Goal: Find specific page/section: Find specific page/section

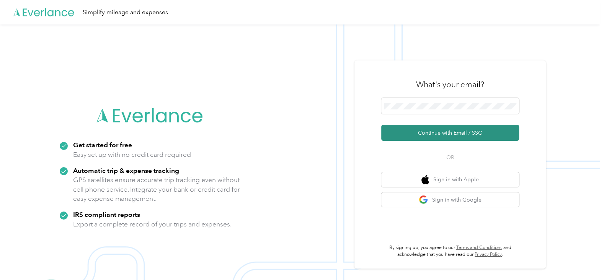
click at [451, 128] on button "Continue with Email / SSO" at bounding box center [450, 133] width 138 height 16
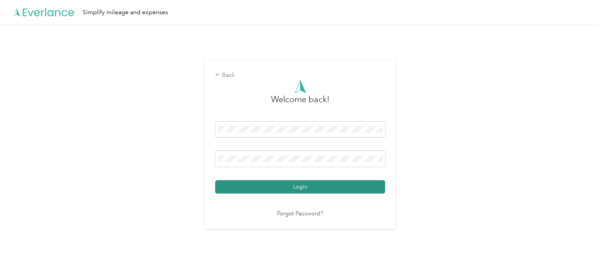
click at [301, 193] on button "Login" at bounding box center [300, 186] width 170 height 13
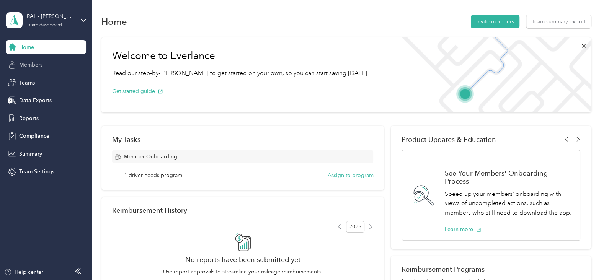
click at [29, 64] on span "Members" at bounding box center [30, 65] width 23 height 8
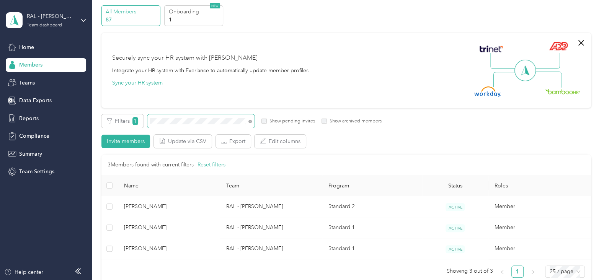
scroll to position [38, 0]
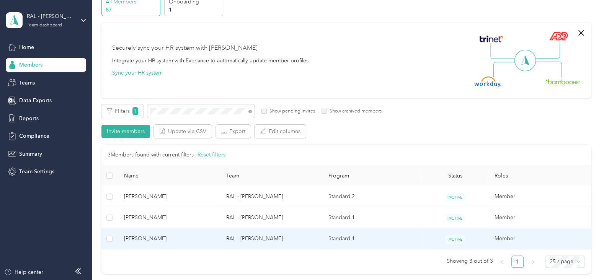
click at [171, 240] on span "[PERSON_NAME]" at bounding box center [169, 239] width 90 height 8
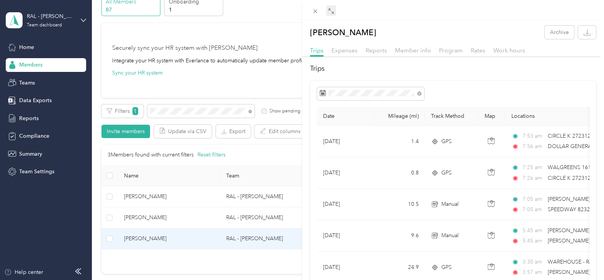
click at [330, 10] on icon at bounding box center [330, 9] width 2 height 2
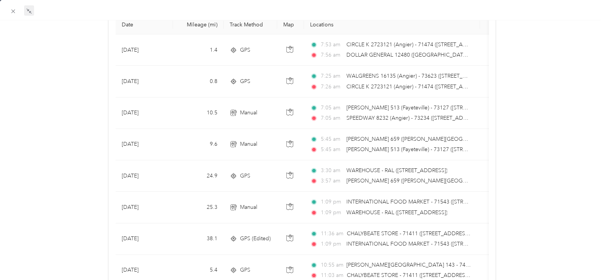
scroll to position [153, 0]
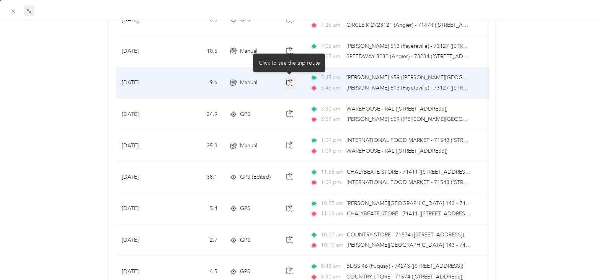
click at [290, 82] on icon "button" at bounding box center [289, 82] width 7 height 7
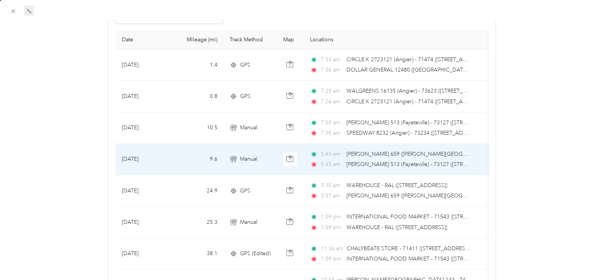
scroll to position [77, 0]
